Goal: Information Seeking & Learning: Check status

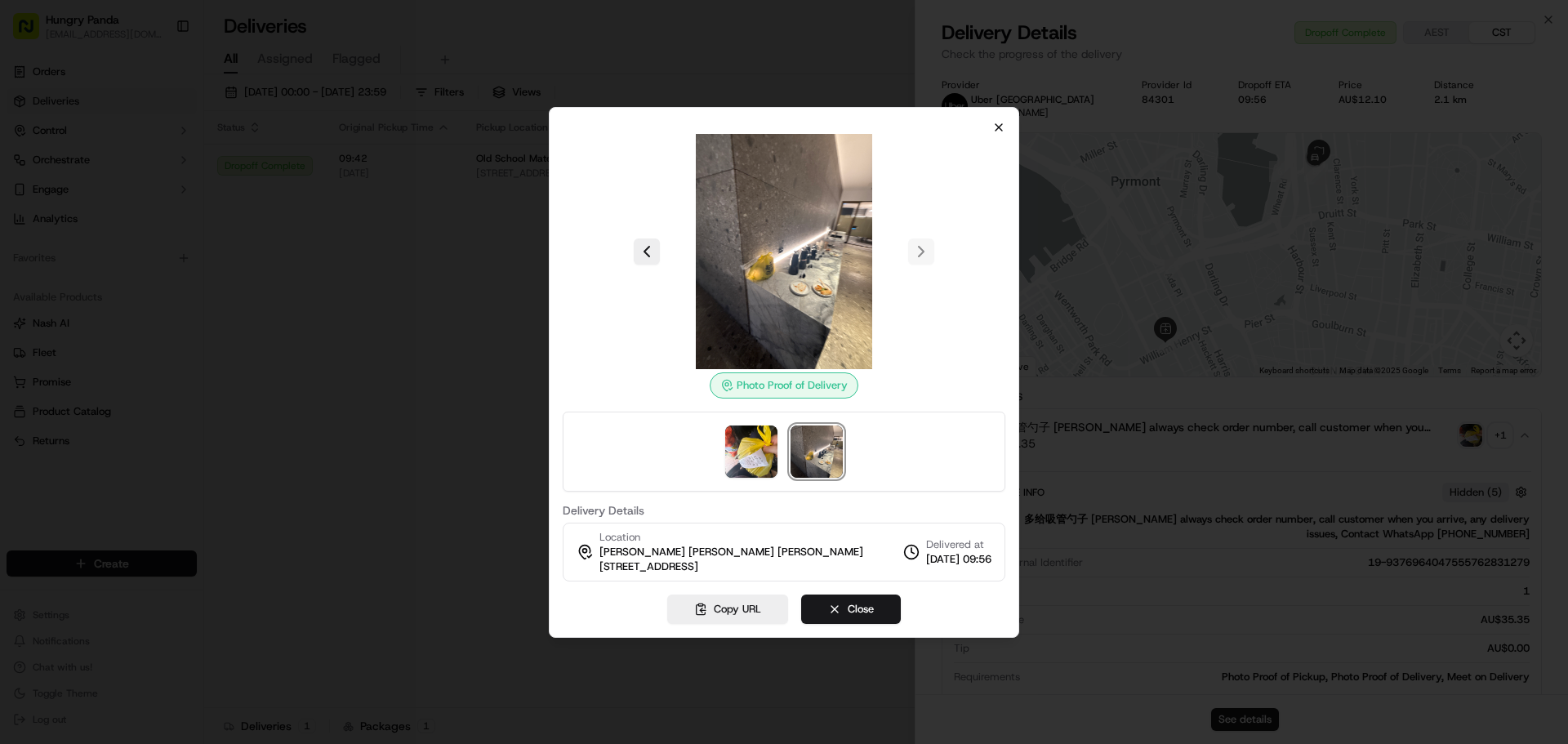
click at [994, 124] on div "Photo Proof of Delivery Delivery Details Location [PERSON_NAME] [PERSON_NAME] […" at bounding box center [784, 372] width 471 height 531
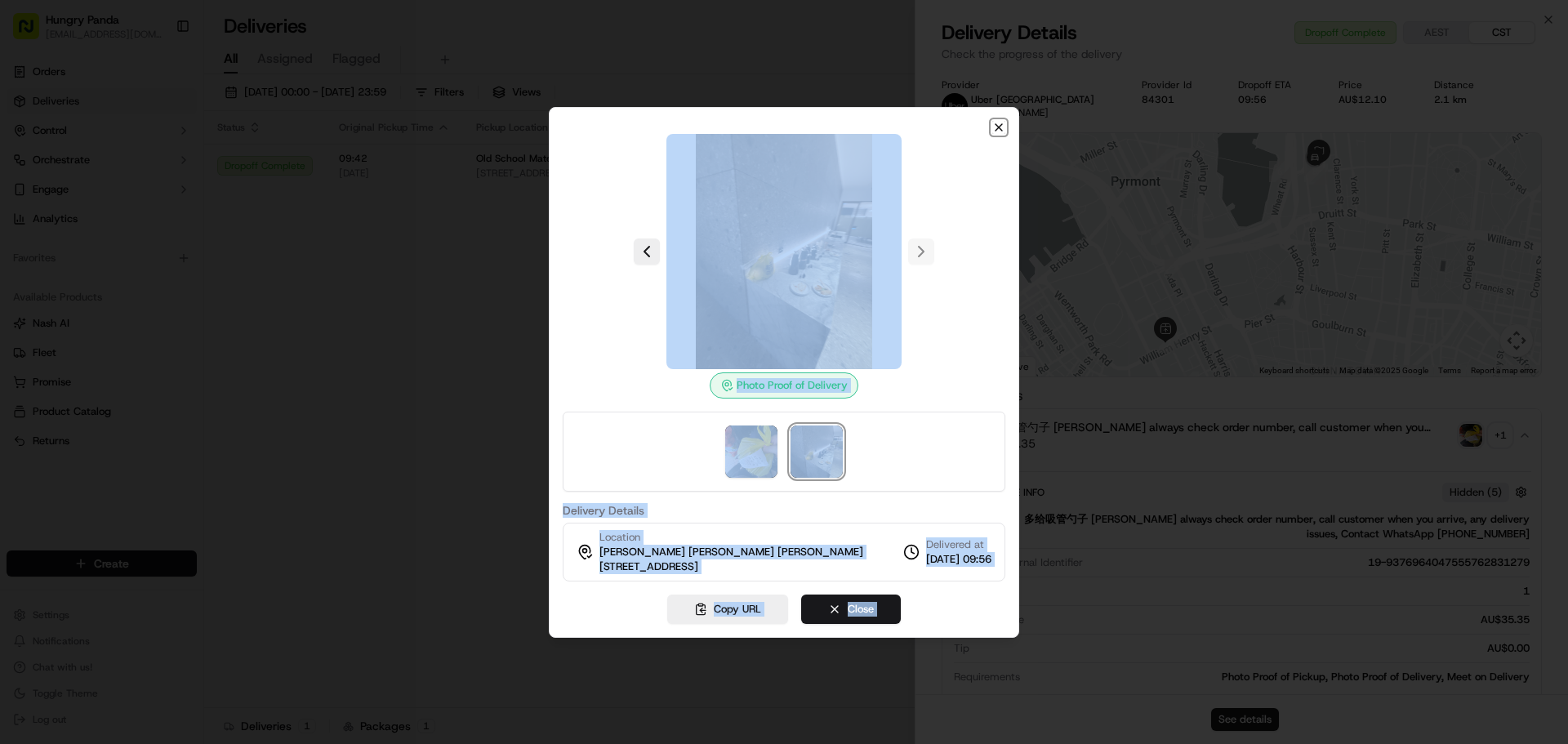
click at [1003, 124] on icon "button" at bounding box center [999, 127] width 7 height 7
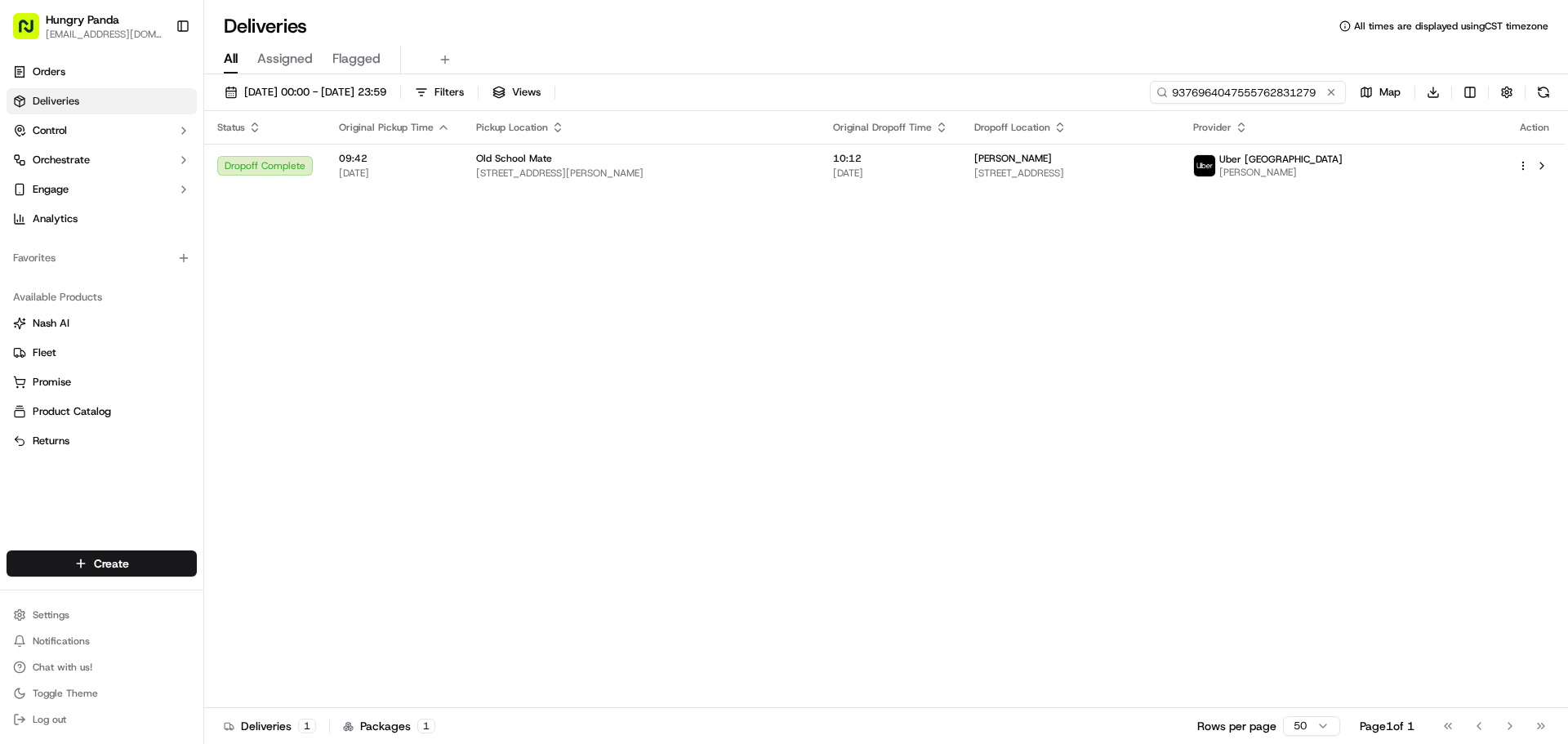
click at [1265, 100] on input "9376964047555762831279" at bounding box center [1248, 93] width 196 height 23
paste input "758194907775777728841"
type input "758194907775777728841"
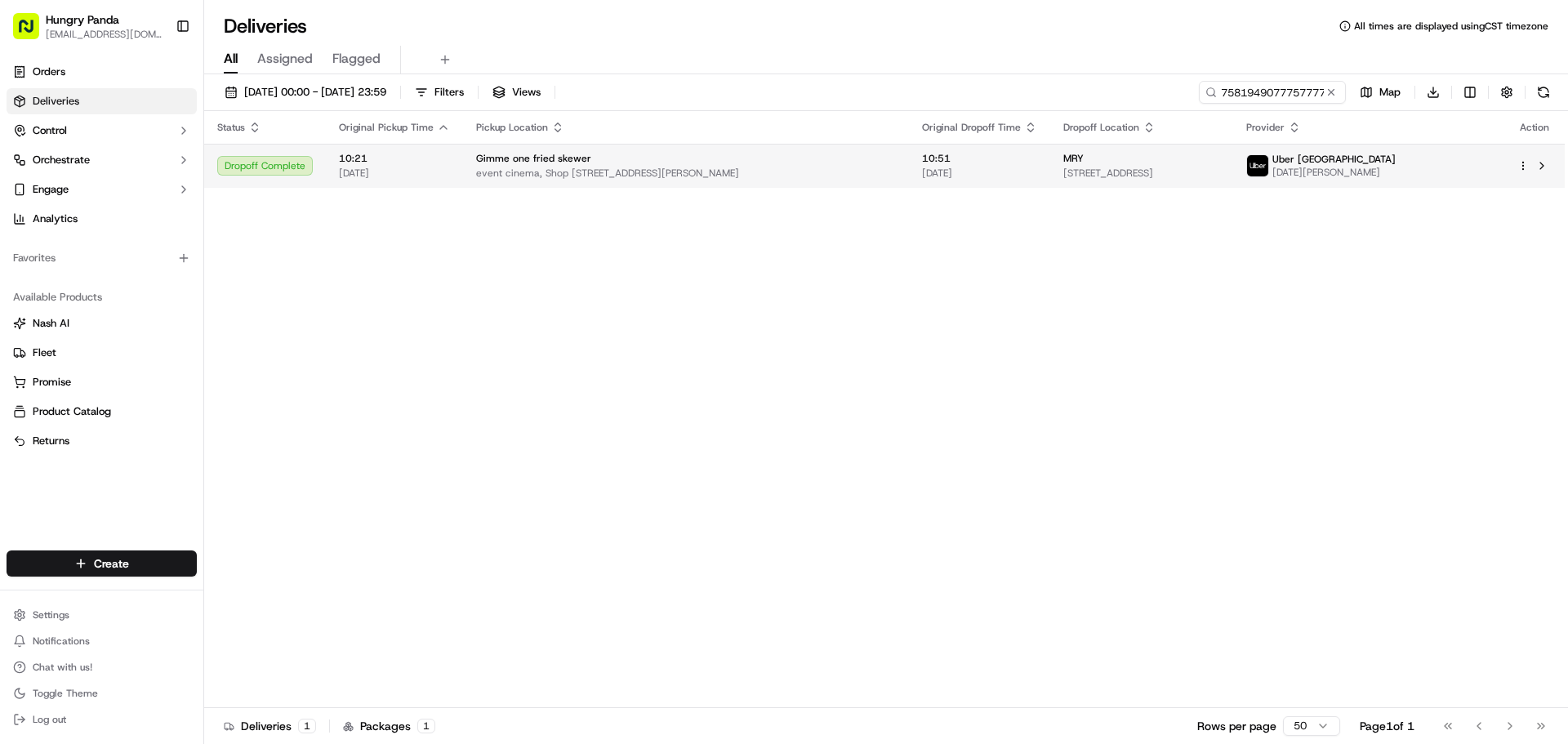
click at [1233, 148] on td "MRY [STREET_ADDRESS]" at bounding box center [1141, 165] width 183 height 44
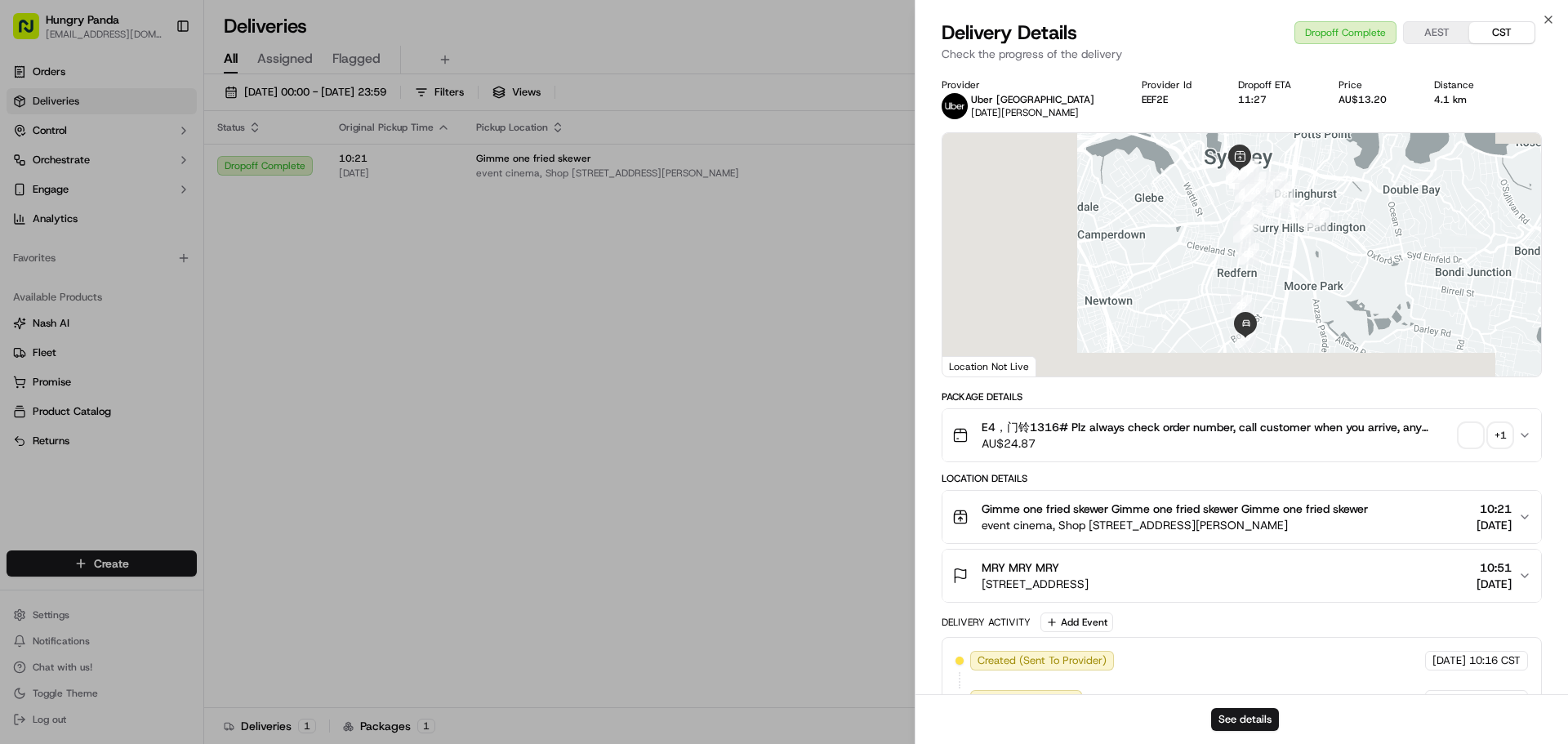
click at [1505, 424] on div "+ 1" at bounding box center [1500, 435] width 23 height 23
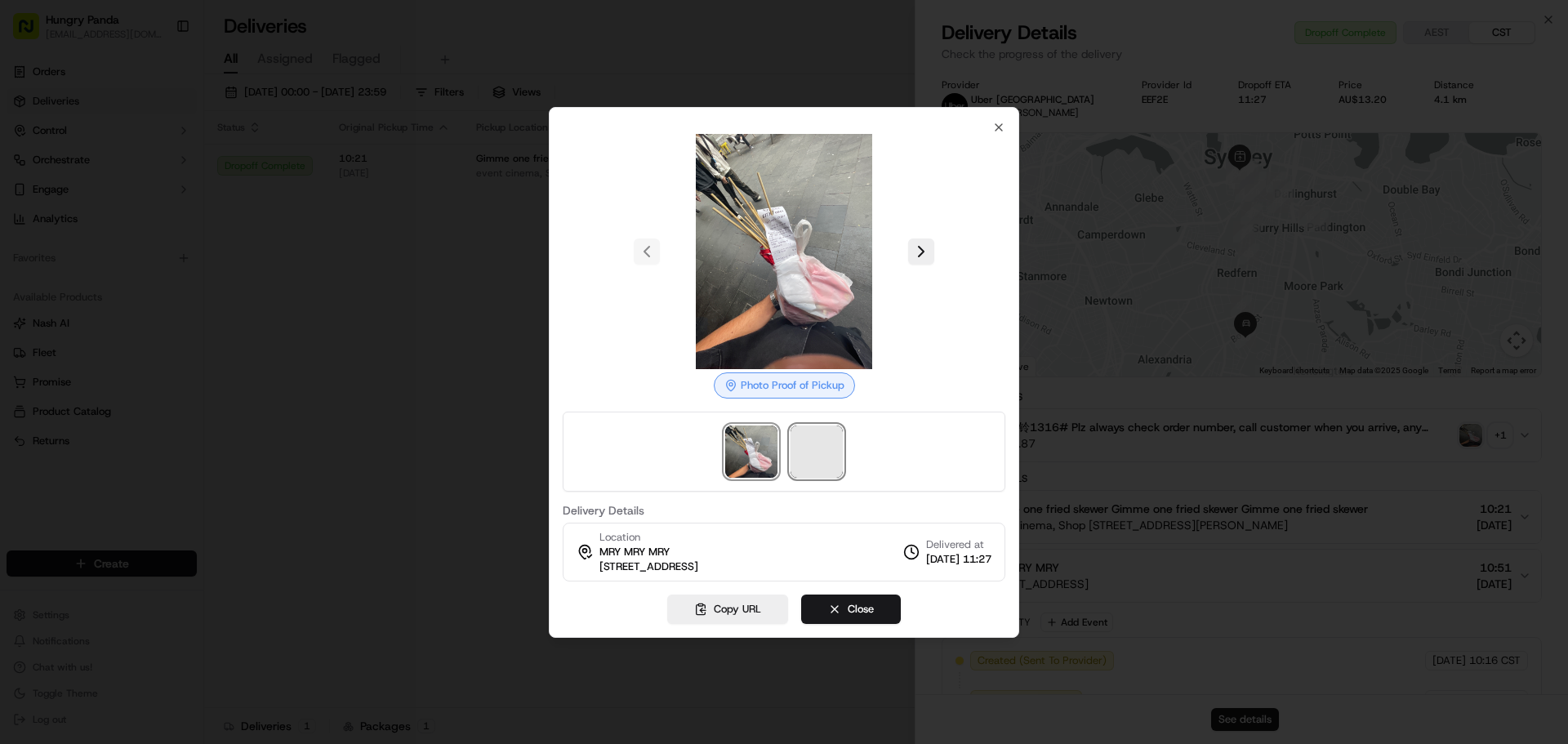
click at [815, 435] on span at bounding box center [816, 451] width 53 height 53
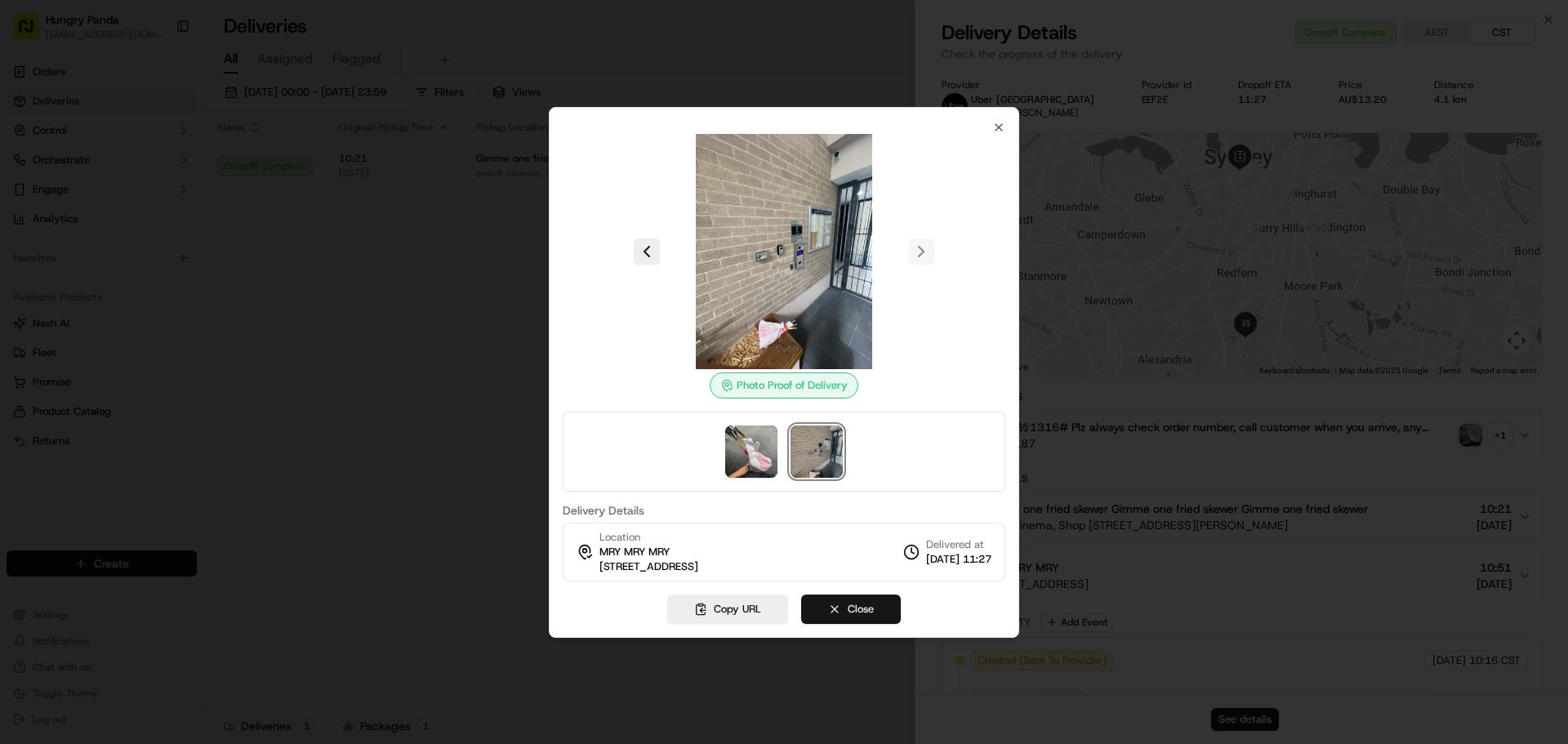
click at [844, 609] on button "Close" at bounding box center [851, 609] width 99 height 30
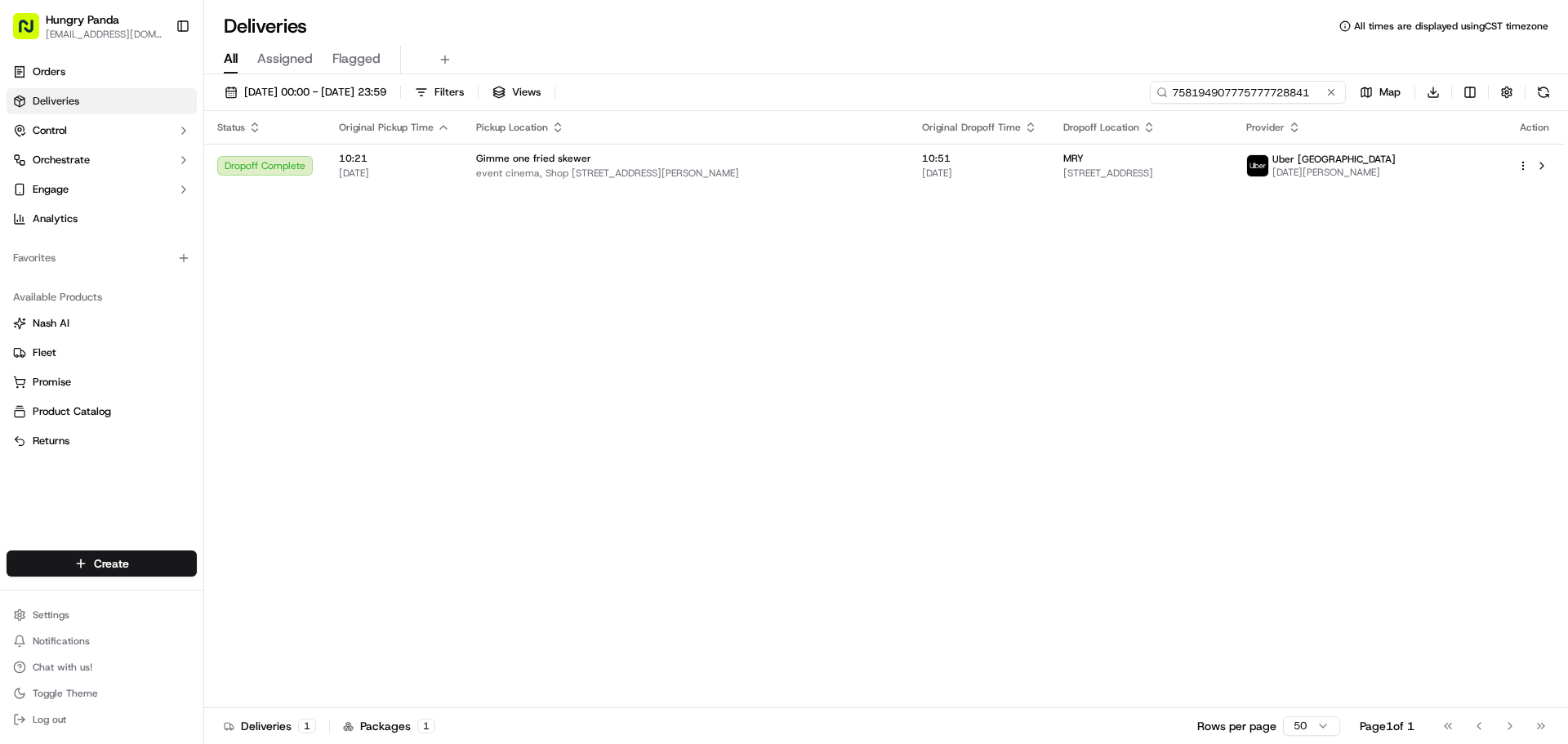
click at [1268, 85] on input "758194907775777728841" at bounding box center [1248, 93] width 196 height 23
click at [1251, 91] on input "758194907775777728841" at bounding box center [1248, 93] width 196 height 23
paste input "264893683765970807939"
type input "264893683765970807939"
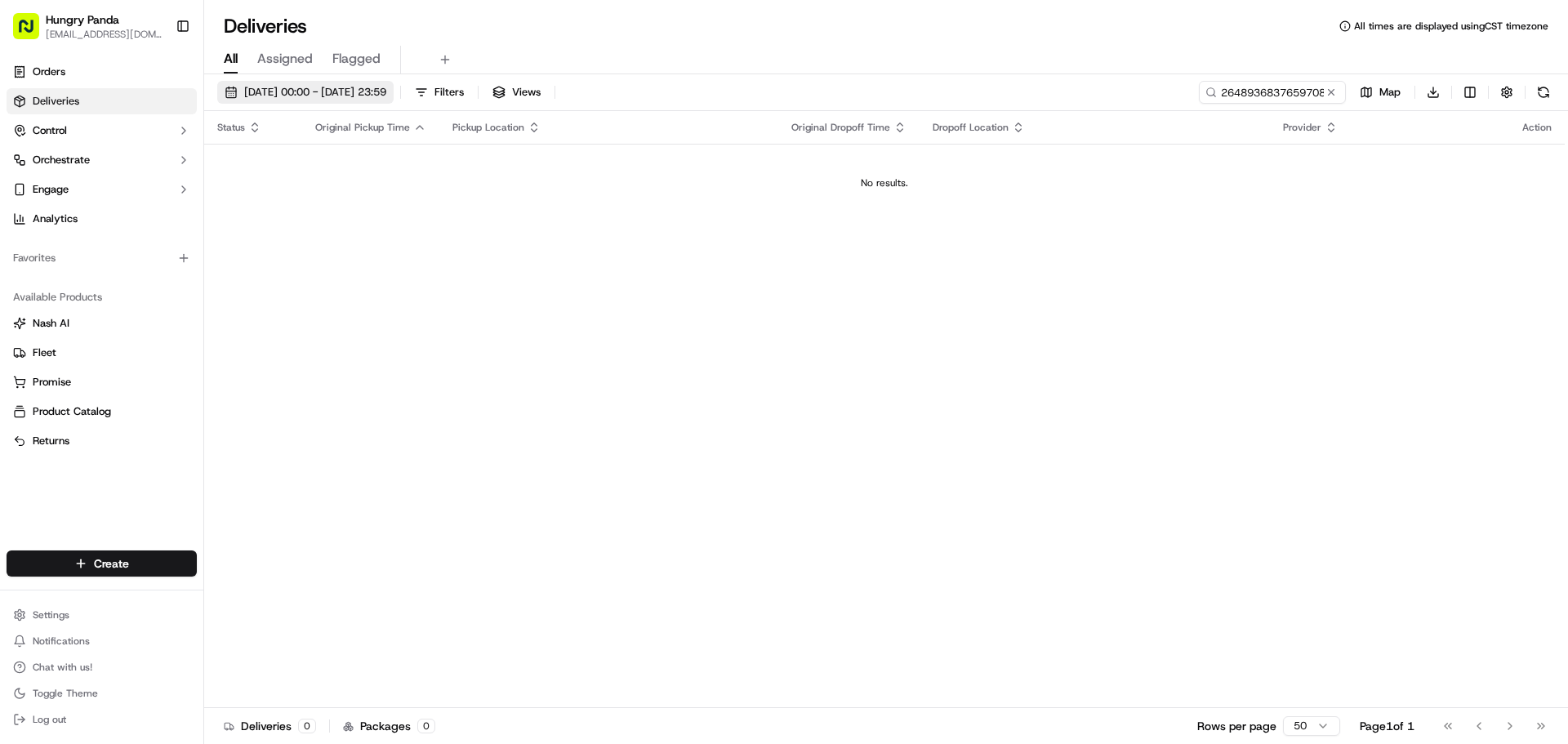
click at [271, 95] on span "[DATE] 00:00 - [DATE] 23:59" at bounding box center [315, 92] width 143 height 14
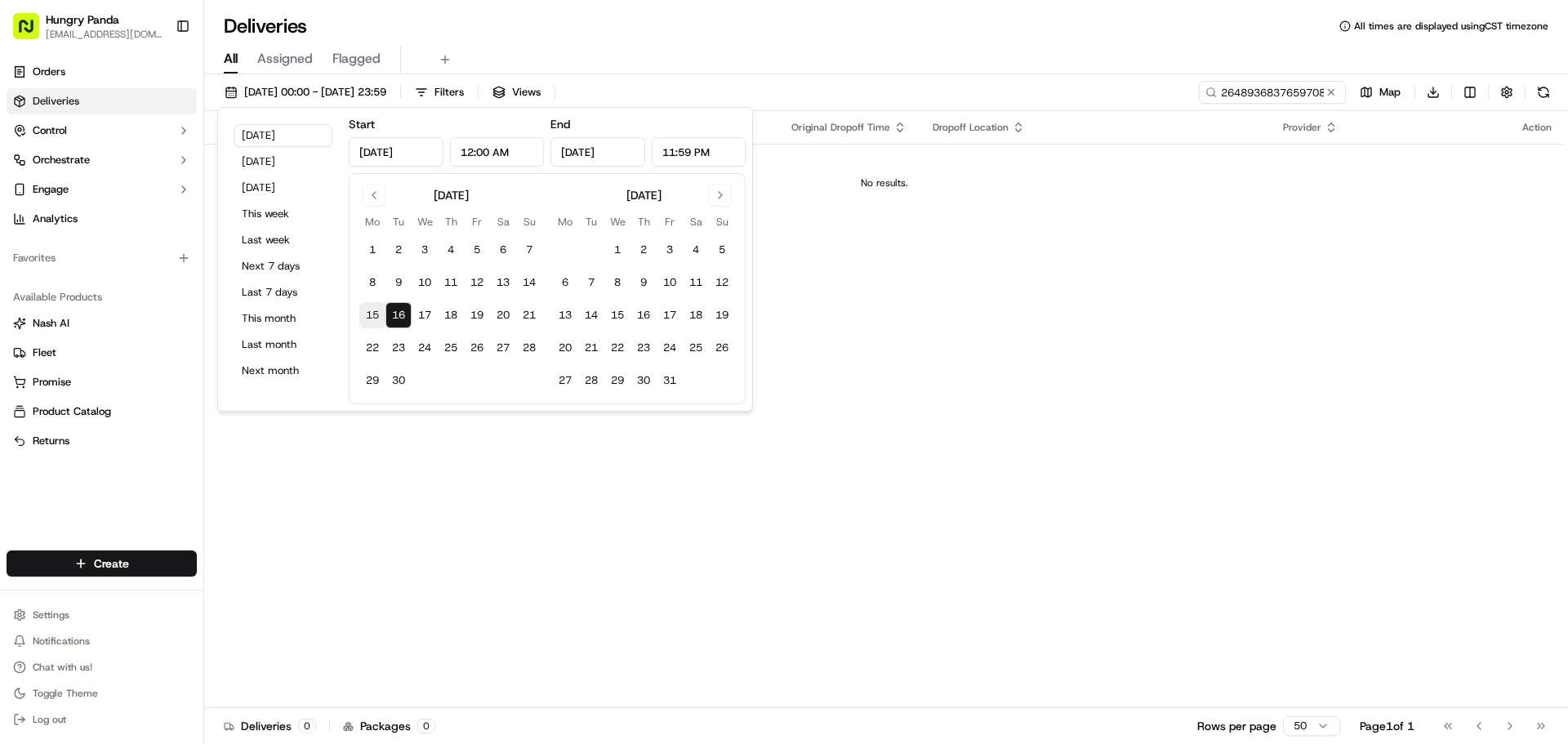
click at [374, 312] on button "15" at bounding box center [372, 315] width 26 height 26
type input "[DATE]"
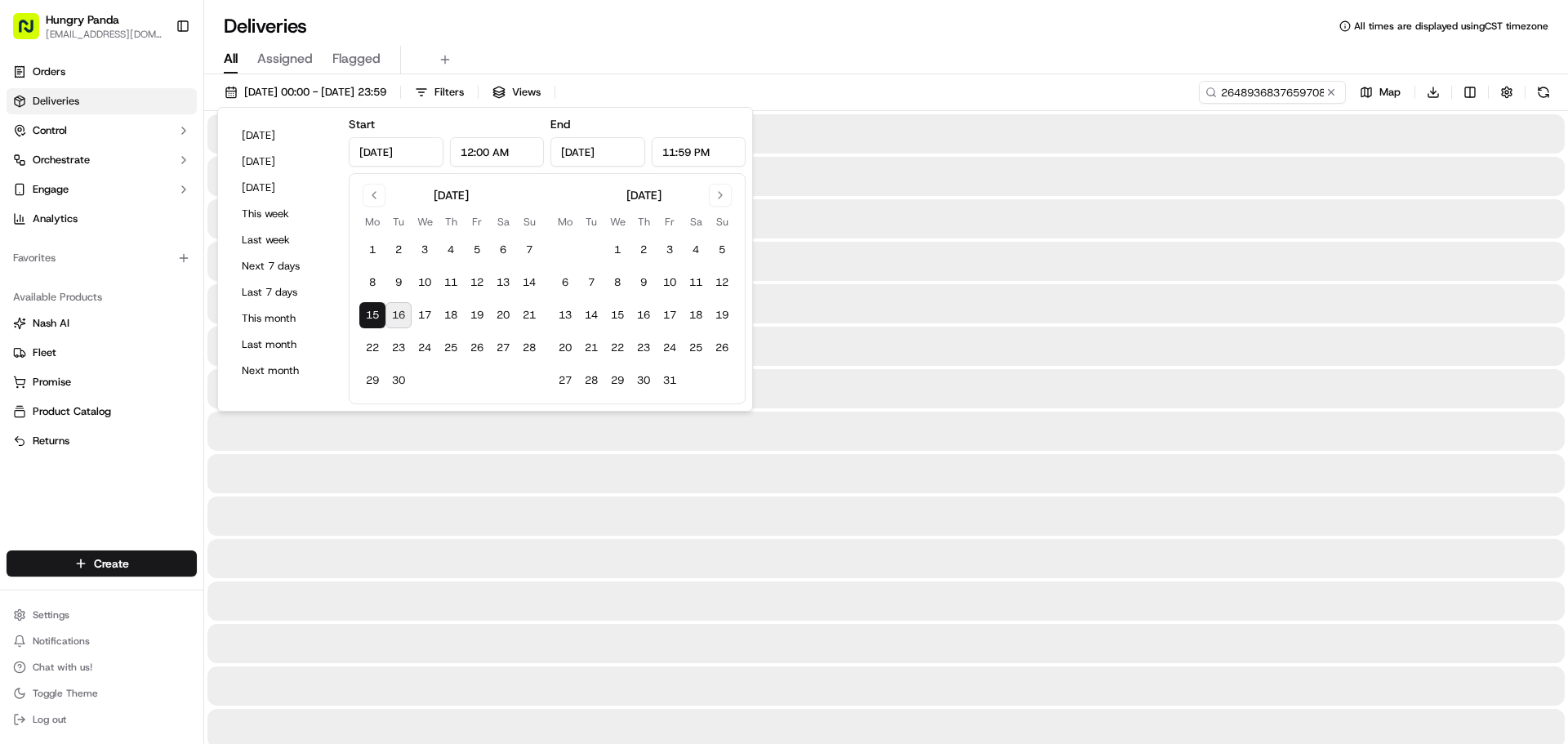
click at [398, 312] on button "16" at bounding box center [398, 315] width 26 height 26
type input "[DATE]"
click at [947, 304] on div at bounding box center [886, 303] width 1358 height 39
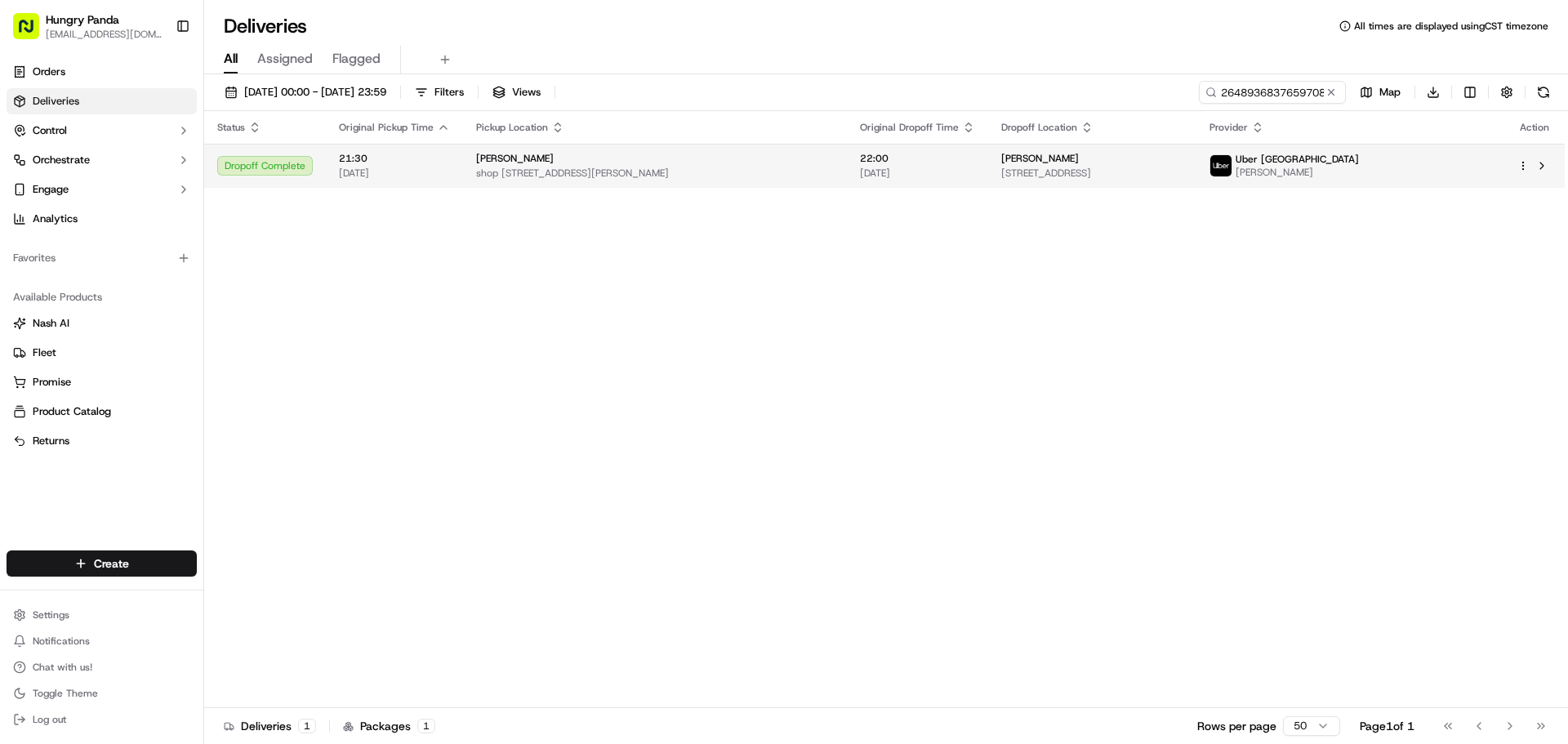
click at [1196, 147] on td "[PERSON_NAME] [STREET_ADDRESS]" at bounding box center [1092, 165] width 208 height 44
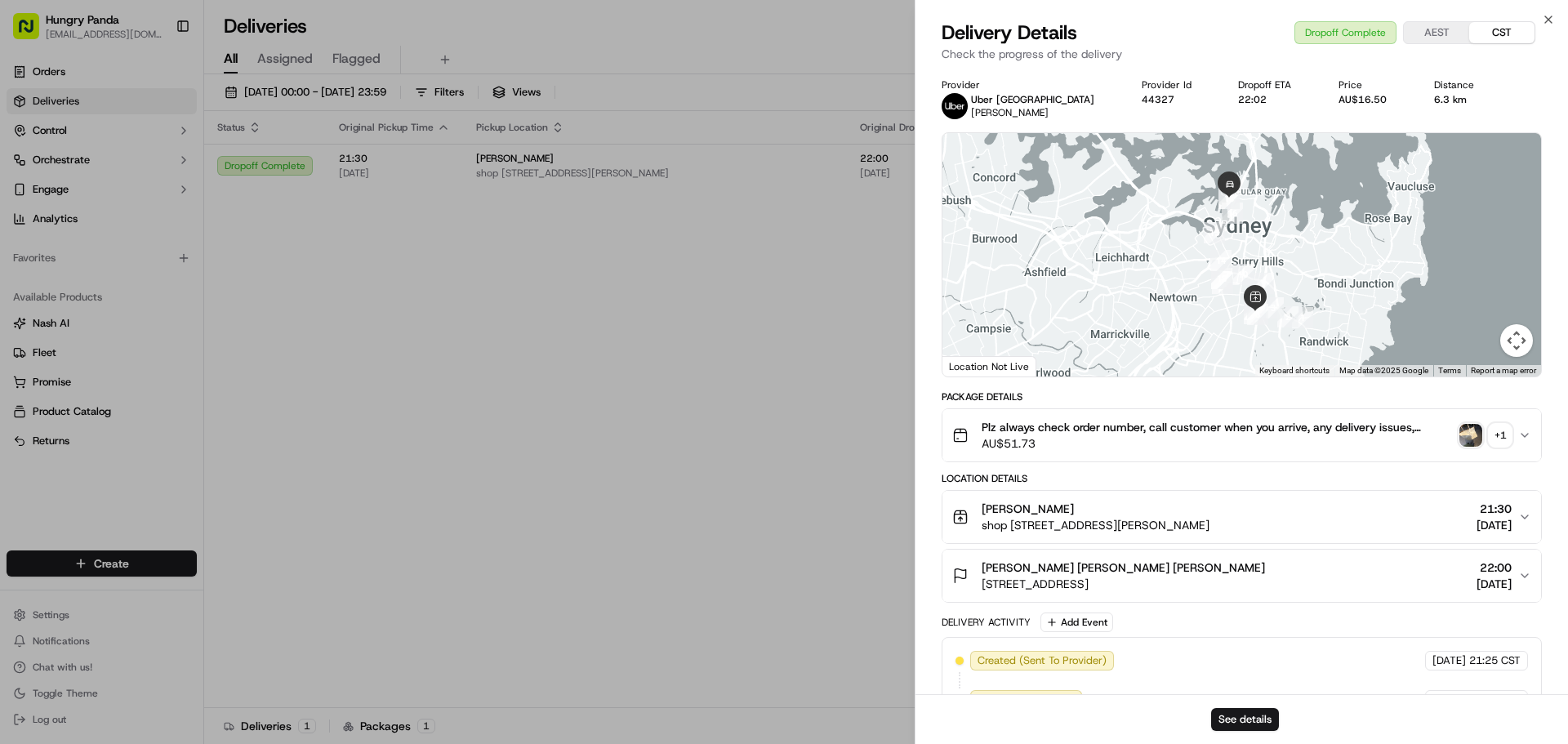
click at [1505, 443] on div "+ 1" at bounding box center [1500, 435] width 23 height 23
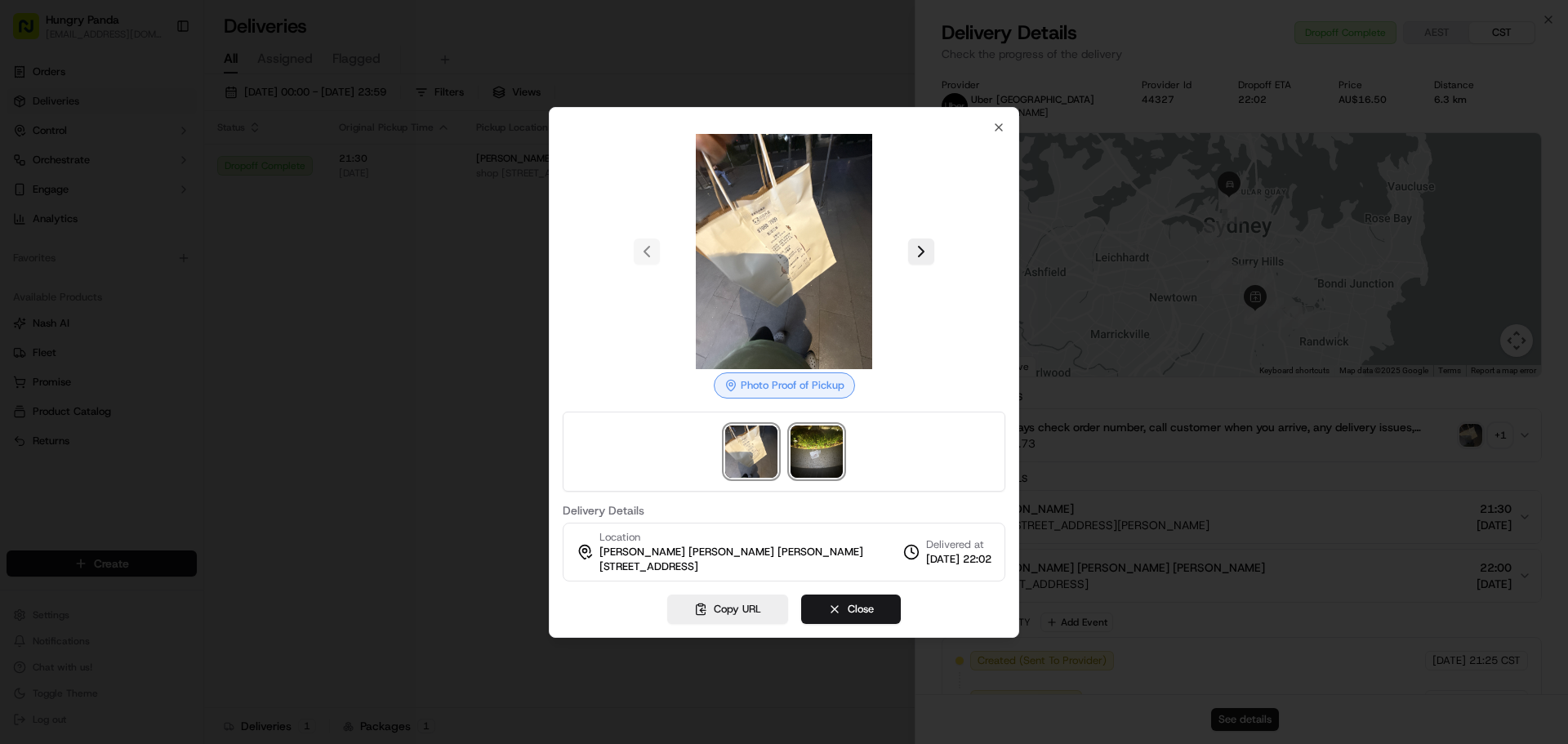
click at [830, 456] on img at bounding box center [816, 451] width 53 height 53
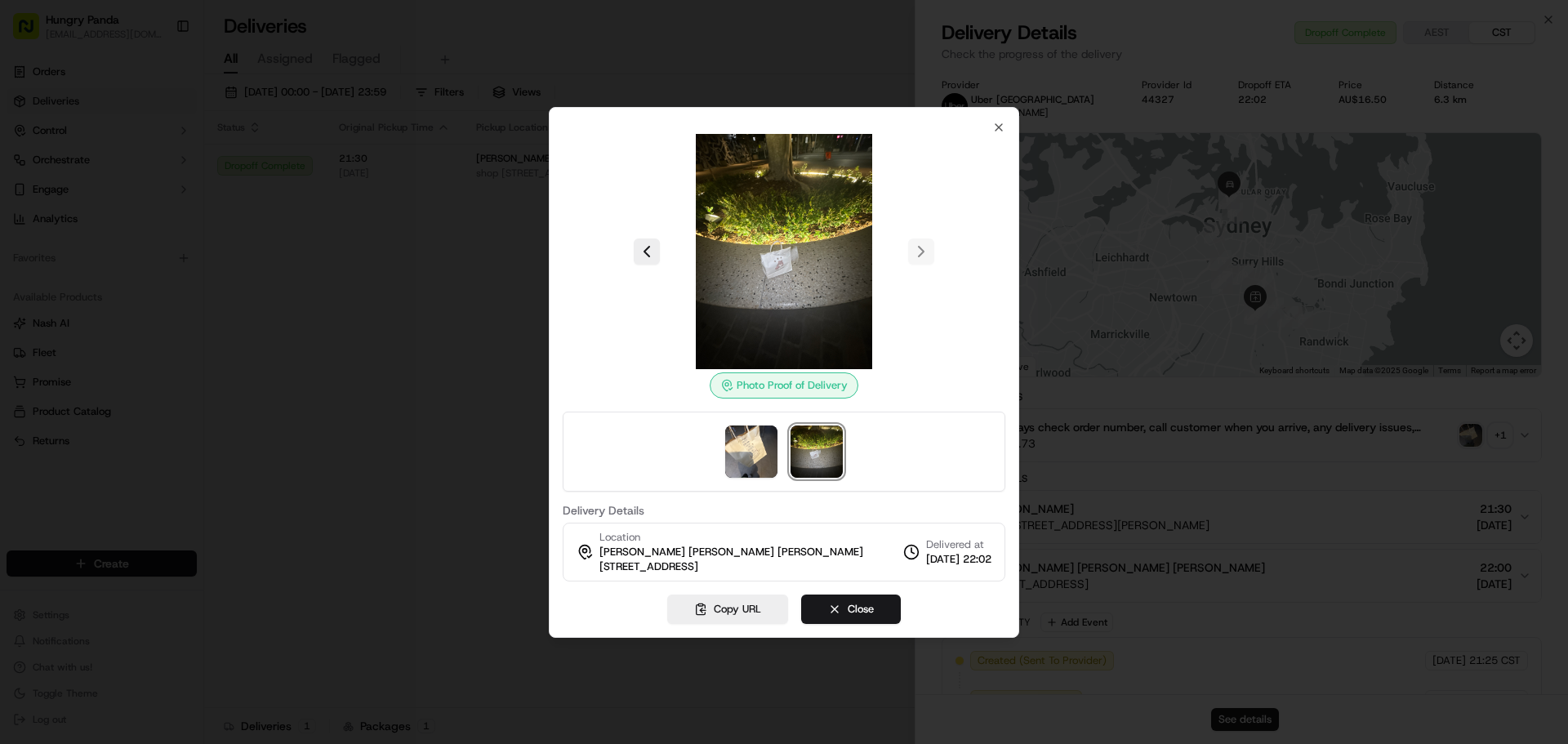
click at [409, 410] on div at bounding box center [784, 372] width 1568 height 744
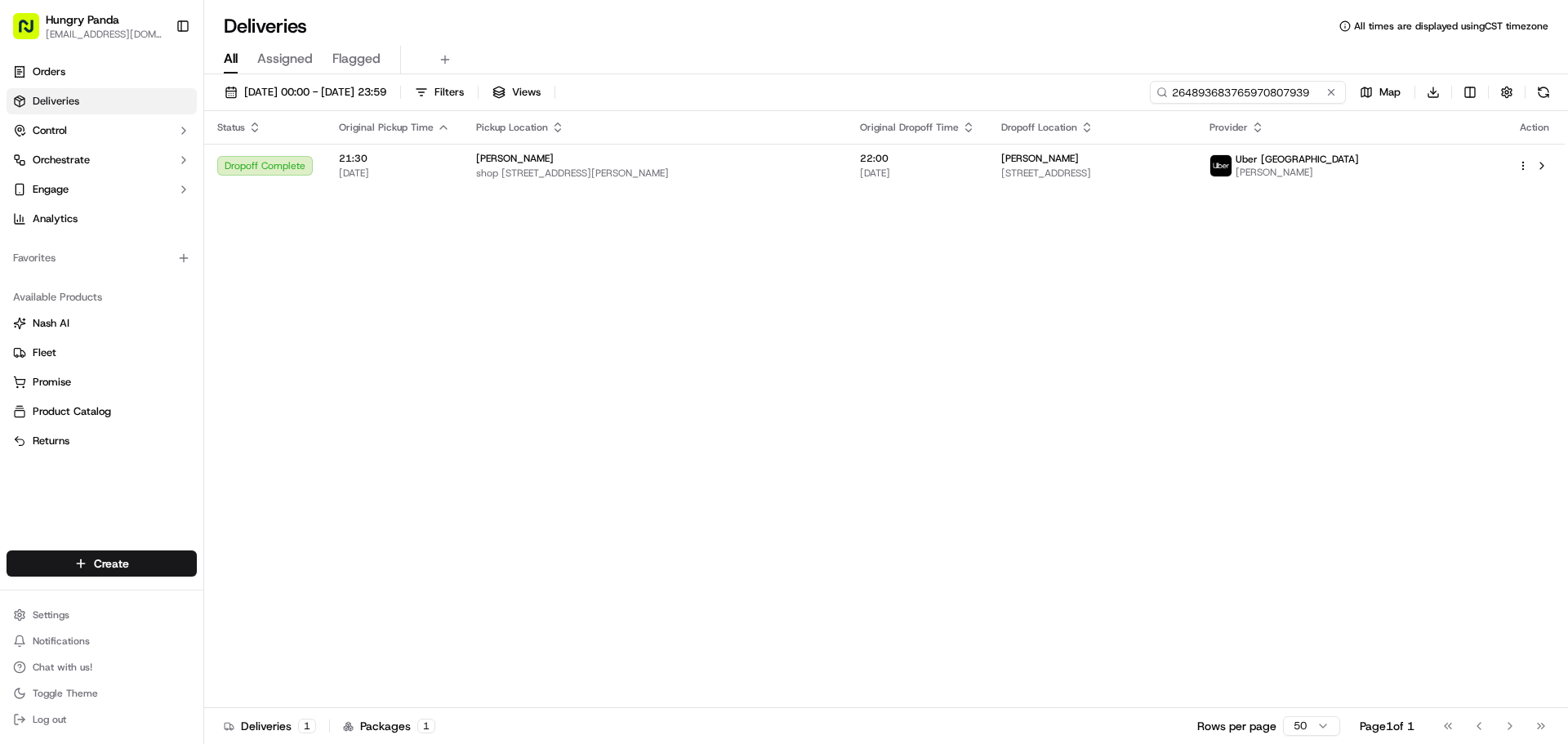
click at [1262, 95] on input "264893683765970807939" at bounding box center [1248, 93] width 196 height 23
paste input "4496907217651707051608"
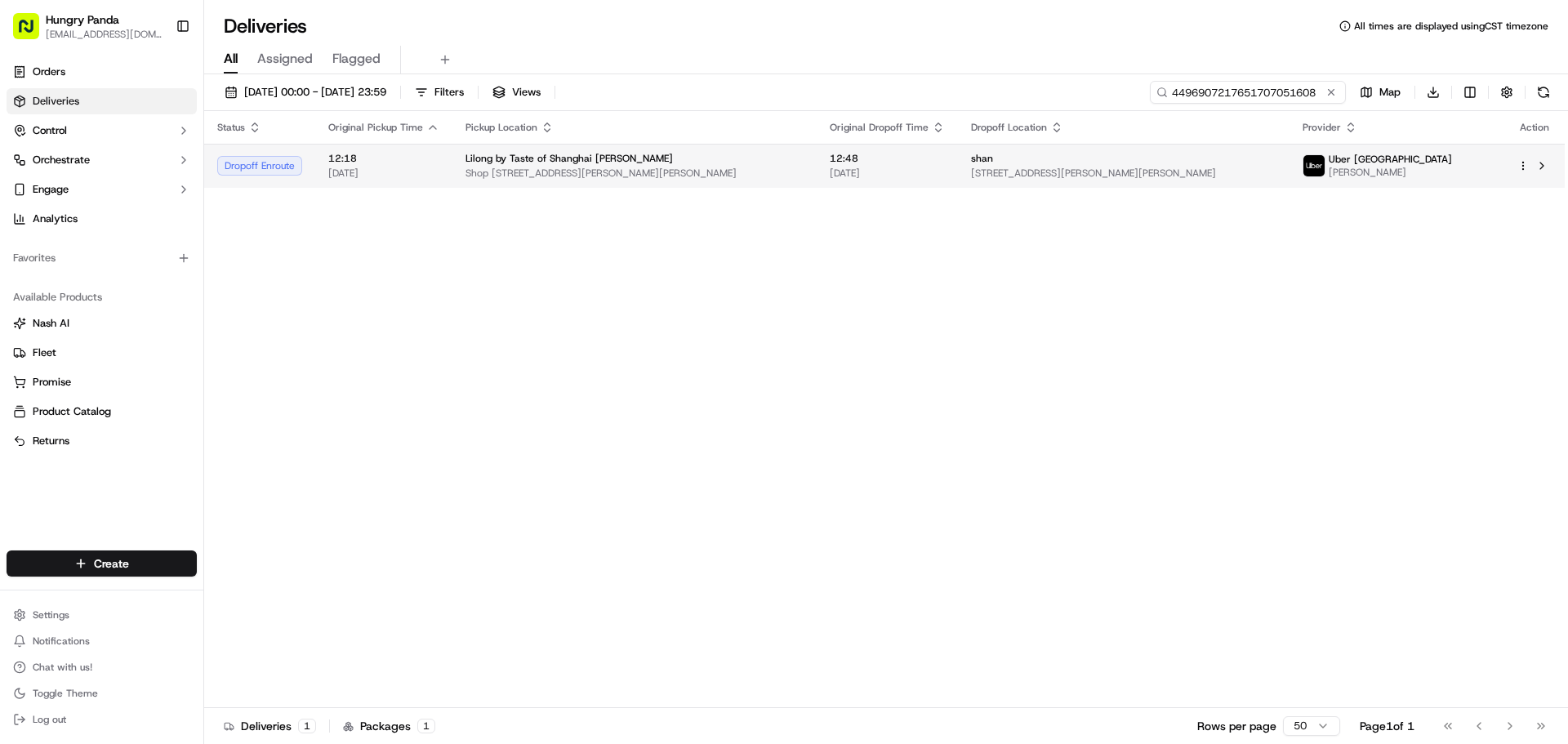
type input "4496907217651707051608"
click at [1276, 161] on div "shan" at bounding box center [1123, 159] width 305 height 13
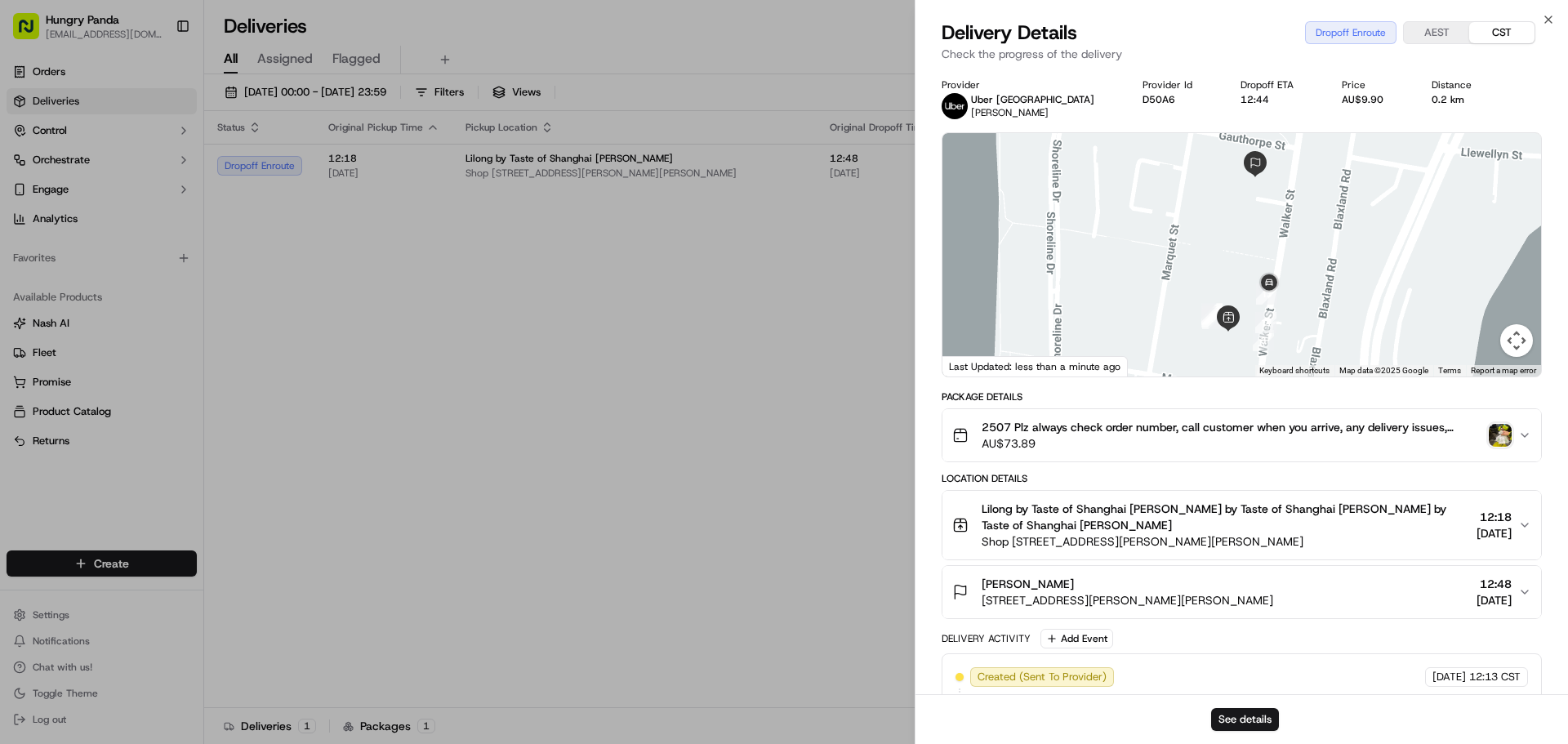
click at [1505, 445] on img "button" at bounding box center [1500, 435] width 23 height 23
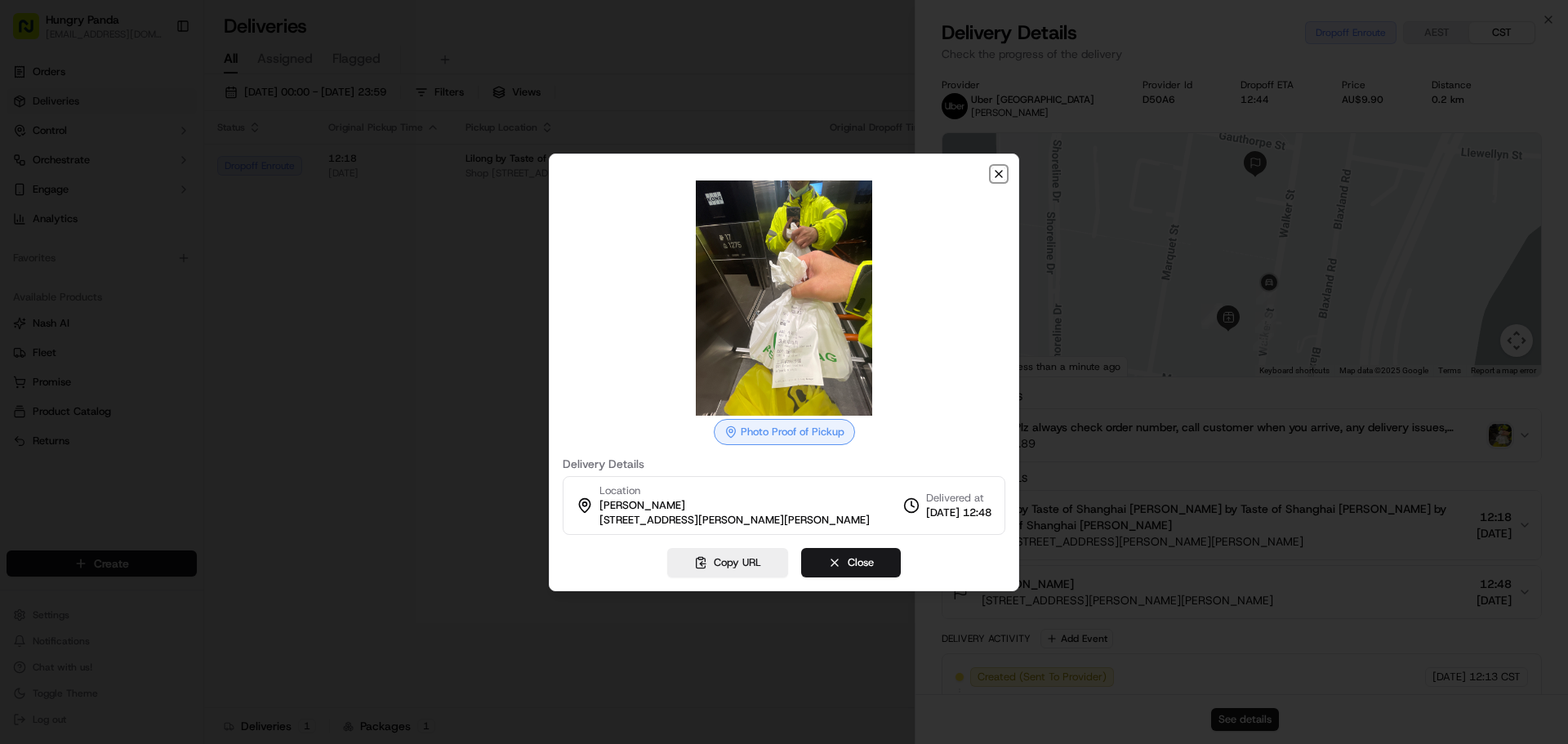
click at [995, 174] on icon "button" at bounding box center [999, 174] width 13 height 13
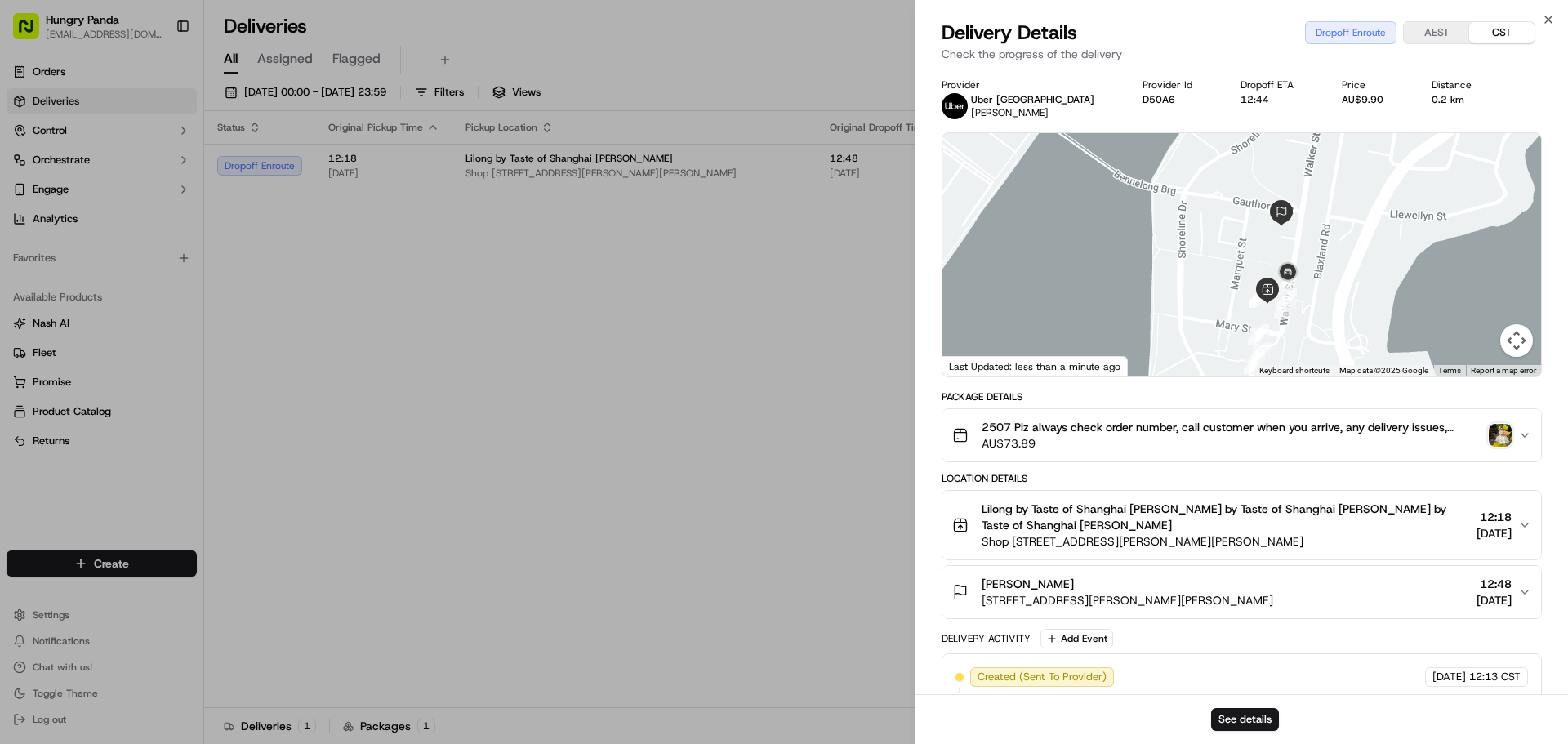
drag, startPoint x: 1327, startPoint y: 234, endPoint x: 1324, endPoint y: 246, distance: 12.4
click at [1324, 246] on div at bounding box center [1242, 254] width 599 height 243
click at [1503, 427] on div "+ 1" at bounding box center [1500, 435] width 23 height 23
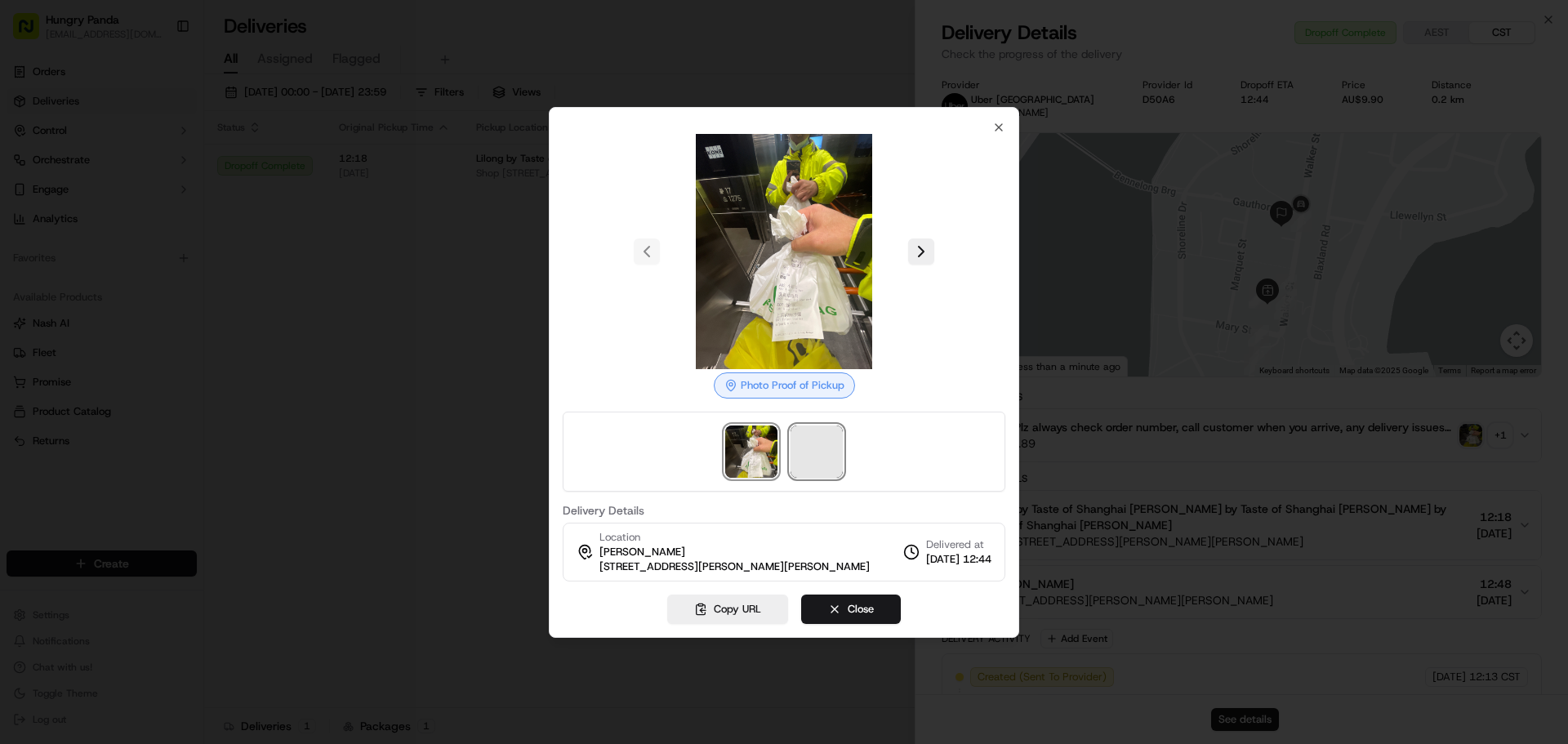
click at [800, 459] on span at bounding box center [816, 451] width 53 height 53
